Goal: Transaction & Acquisition: Book appointment/travel/reservation

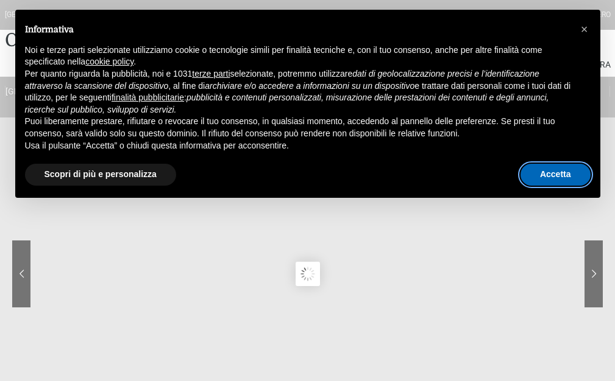
click at [565, 172] on button "Accetta" at bounding box center [555, 175] width 70 height 22
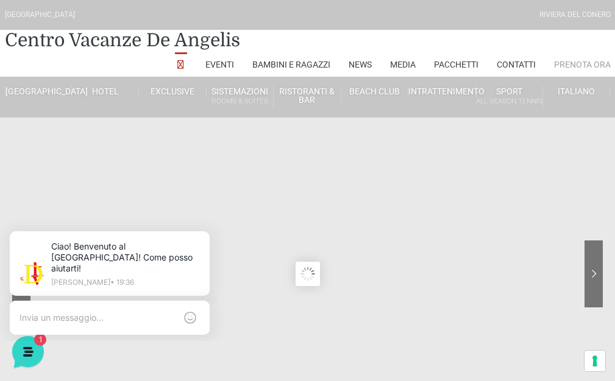
click at [588, 70] on link "Prenota Ora" at bounding box center [582, 64] width 57 height 24
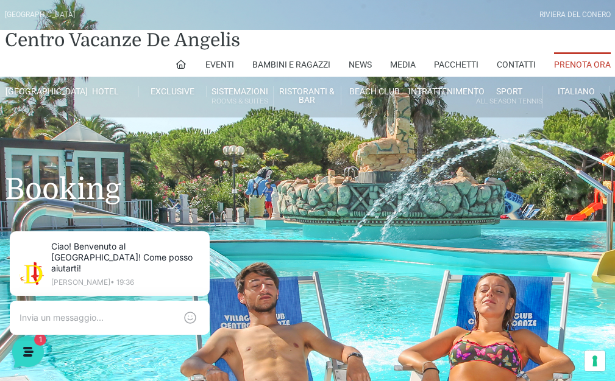
click at [572, 66] on link "Prenota Ora" at bounding box center [582, 64] width 57 height 24
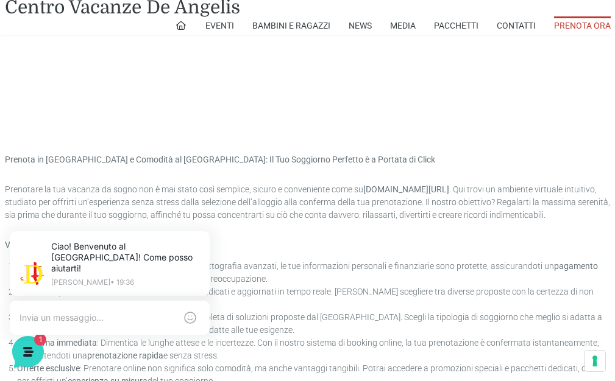
scroll to position [670, 0]
